Goal: Information Seeking & Learning: Learn about a topic

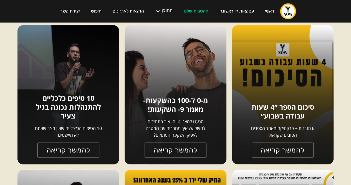
scroll to position [500, 0]
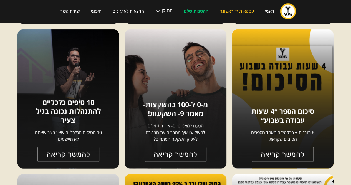
click at [253, 13] on link "עסקאות יד ראשונה" at bounding box center [237, 11] width 46 height 16
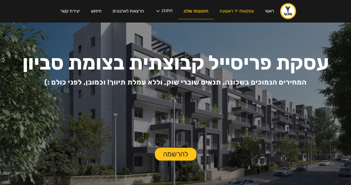
click at [202, 10] on link "ההטבות שלנו" at bounding box center [196, 11] width 36 height 16
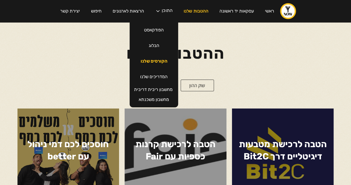
click at [156, 60] on link "הקורסים שלנו" at bounding box center [154, 61] width 38 height 16
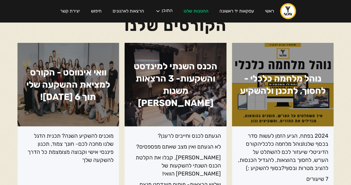
scroll to position [56, 0]
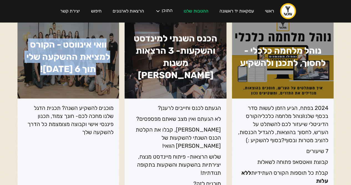
drag, startPoint x: 106, startPoint y: 43, endPoint x: 37, endPoint y: 75, distance: 76.0
click at [37, 75] on h1 "וואי אינווסט - הקורס למציאת ההשקעה שלי תוך 6 שבועות!" at bounding box center [68, 56] width 102 height 83
copy h1 "וואי אינווסט - הקורס למציאת ההשקעה שלי תוך 6 שבועות!"
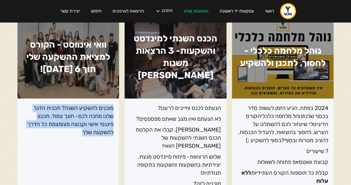
drag, startPoint x: 112, startPoint y: 107, endPoint x: 57, endPoint y: 134, distance: 61.5
click at [57, 134] on p "מוכנים להשקיע השנה? תכנית הדגל שלנו מחכה לכם- חונך צמוד, תכנון פיננסי אישי וקבו…" at bounding box center [68, 120] width 91 height 32
copy p "מוכנים להשקיע השנה? תכנית הדגל שלנו מחכה לכם- חונך צמוד, תכנון פיננסי אישי וקבו…"
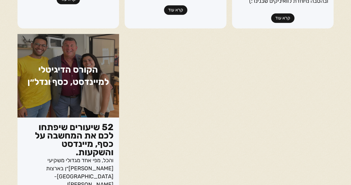
scroll to position [278, 0]
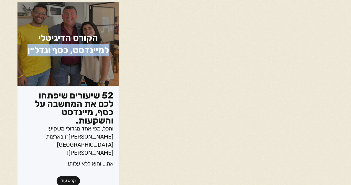
drag, startPoint x: 108, startPoint y: 49, endPoint x: 26, endPoint y: 50, distance: 82.2
click at [26, 50] on h1 "הקורס הדיגיטלי למיינדסט, כסף ונדל״ן" at bounding box center [68, 43] width 102 height 83
copy h1 "למיינדסט, כסף ונדל״ן"
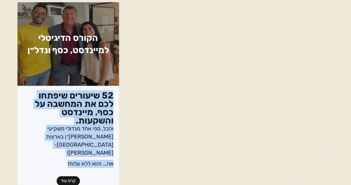
drag, startPoint x: 112, startPoint y: 96, endPoint x: 50, endPoint y: 144, distance: 78.7
click at [49, 144] on div "52 שיעורים שיפתחו לכם את המחשבה על כסף, מיינדסט והשקעות. והכל, מפי אחד מגדולי מ…" at bounding box center [68, 130] width 91 height 79
copy div "52 שיעורים שיפתחו לכם את המחשבה על כסף, מיינדסט והשקעות. והכל, מפי אחד מגדולי מ…"
click at [70, 176] on link "קרא עוד" at bounding box center [68, 180] width 23 height 9
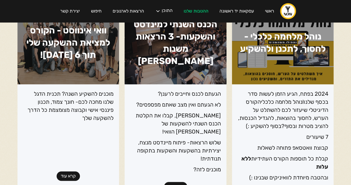
scroll to position [83, 0]
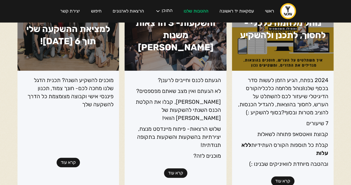
click at [66, 161] on link "קרא עוד" at bounding box center [68, 161] width 23 height 9
